Goal: Transaction & Acquisition: Purchase product/service

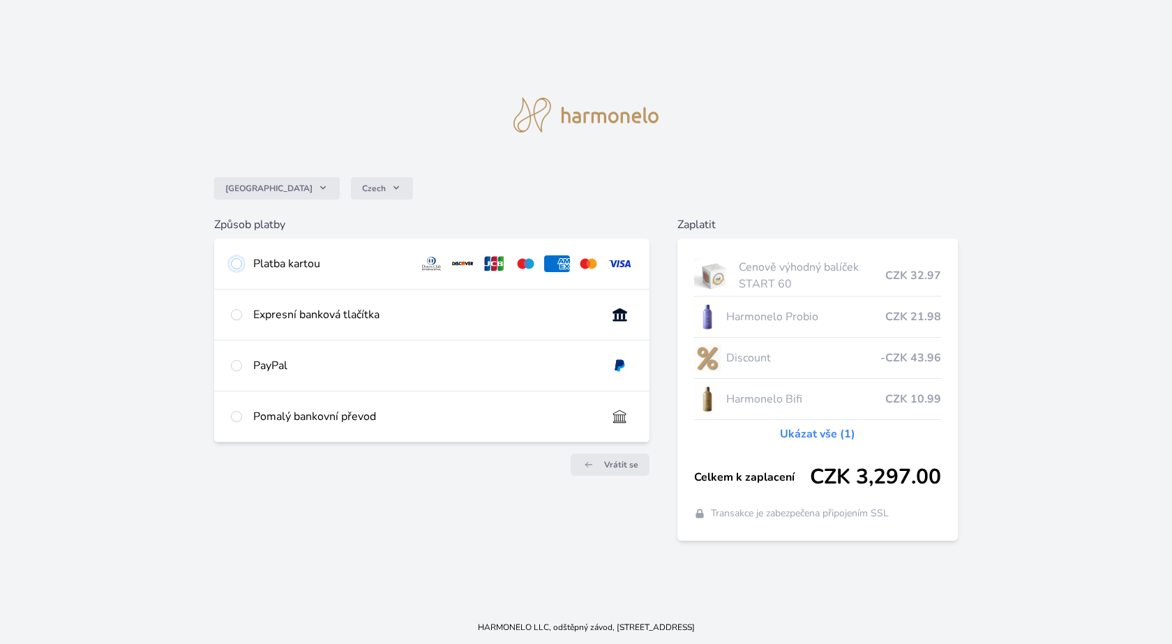
click at [234, 260] on input "radio" at bounding box center [236, 263] width 11 height 11
radio input "true"
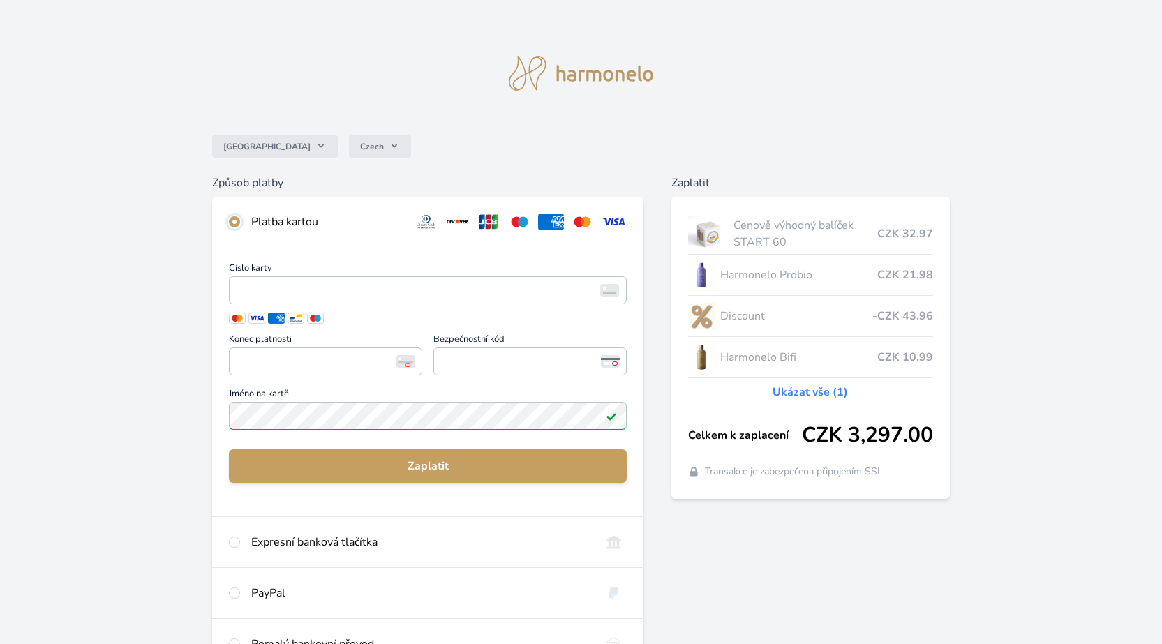
scroll to position [70, 0]
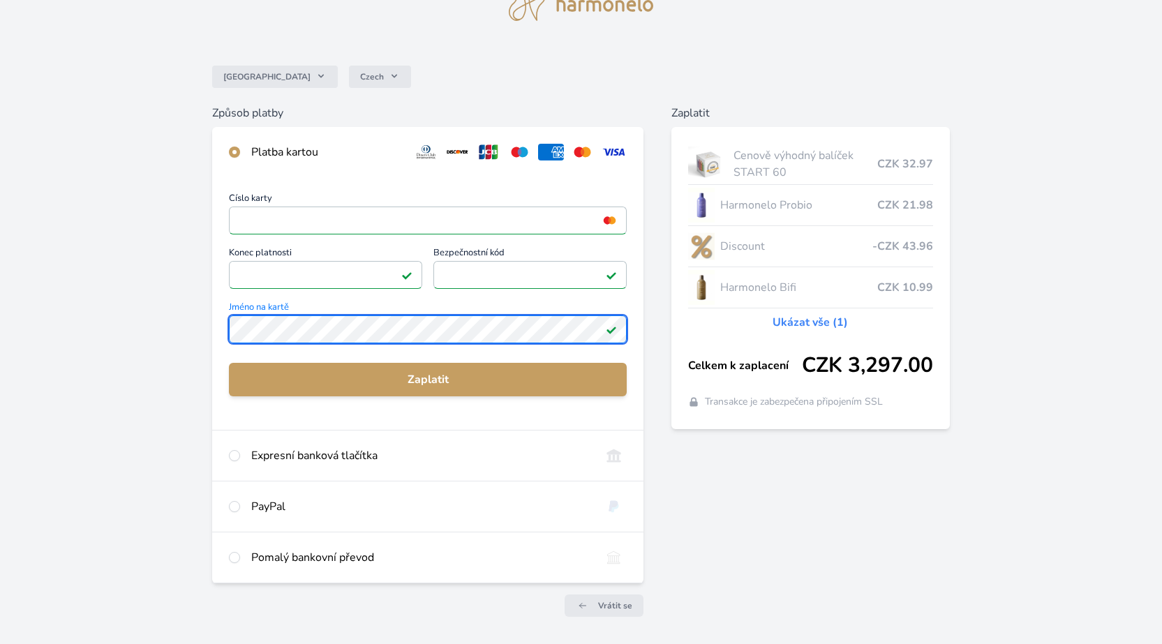
click at [97, 317] on div "Česko Czech Způsob platby Platba kartou Číslo karty <p>Your browser does not su…" at bounding box center [581, 293] width 1162 height 726
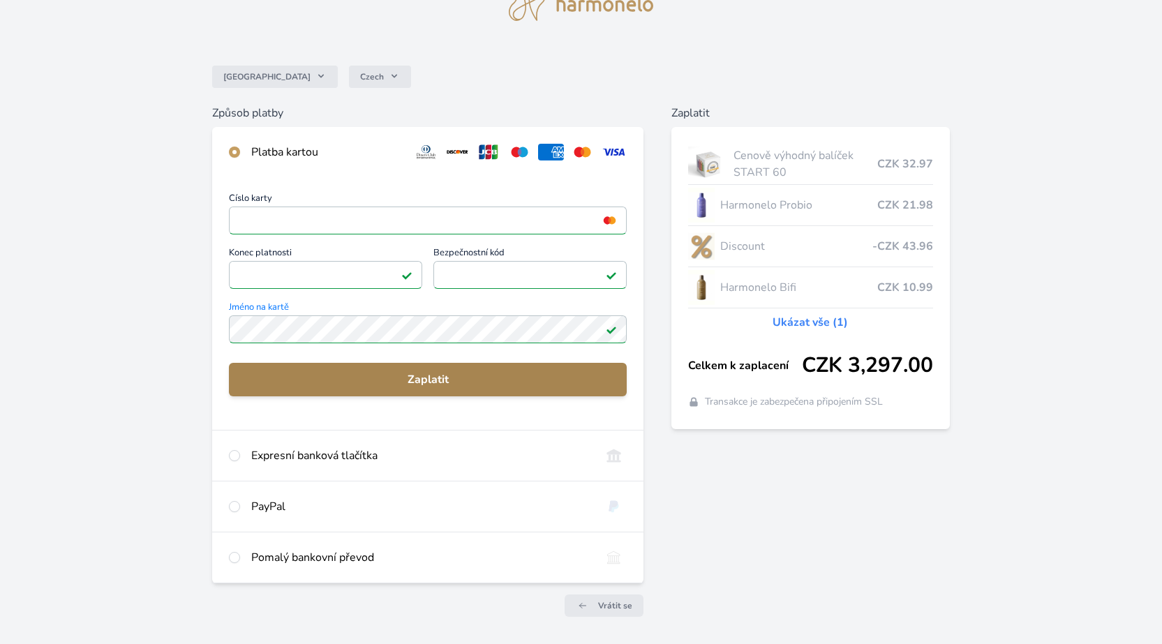
click at [430, 380] on span "Zaplatit" at bounding box center [427, 379] width 375 height 17
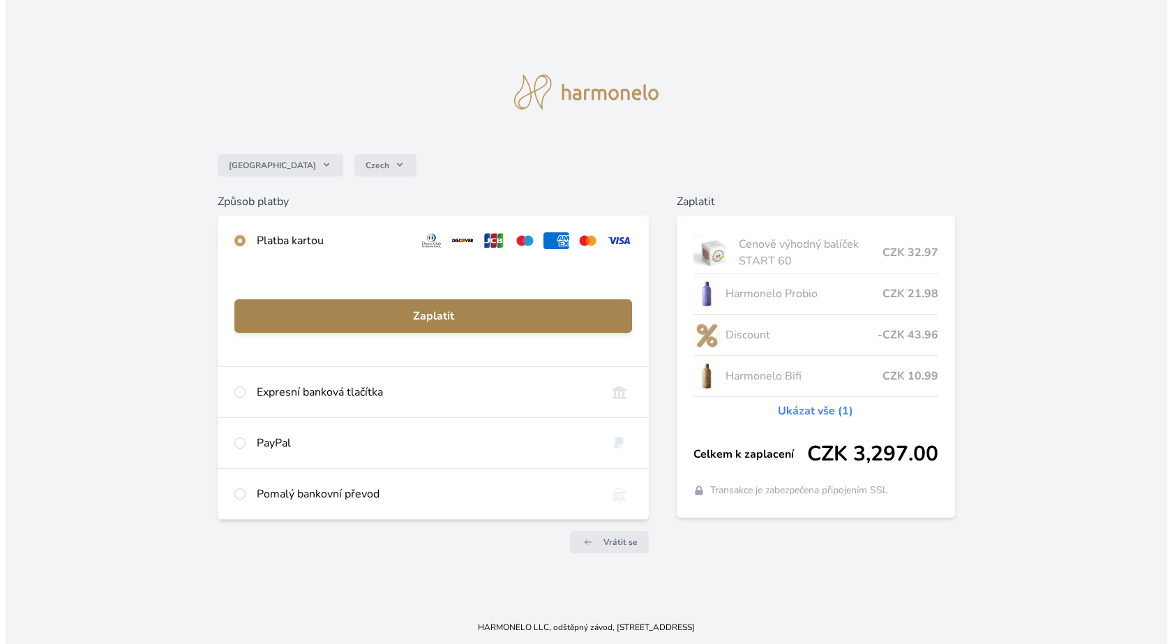
scroll to position [0, 0]
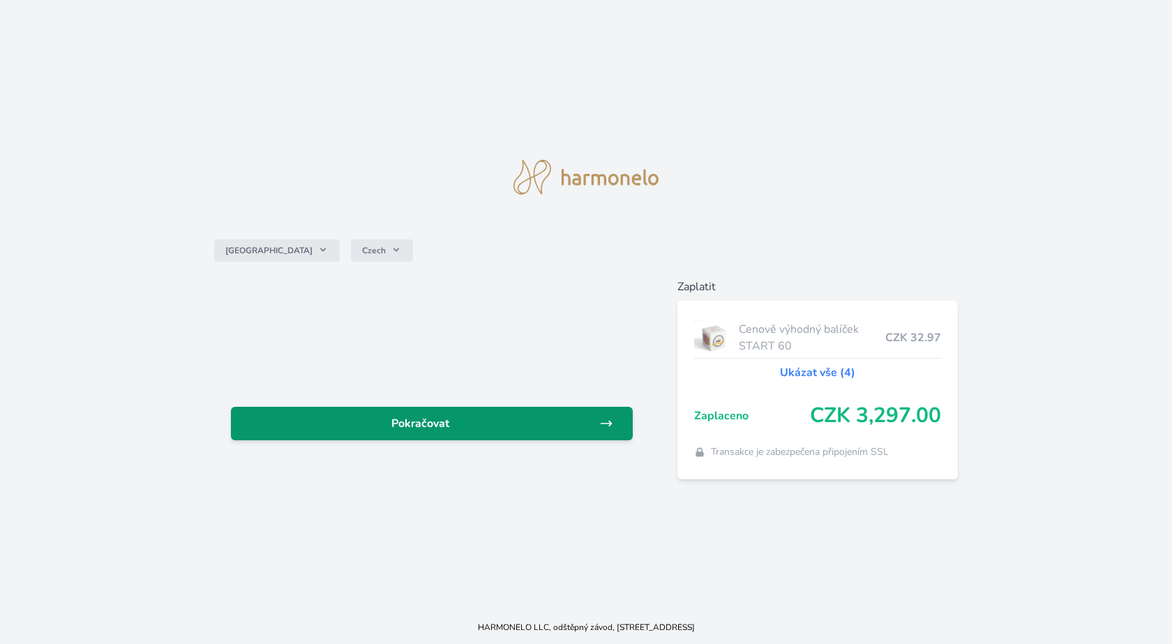
click at [420, 427] on span "Pokračovat" at bounding box center [420, 423] width 357 height 17
